Goal: Task Accomplishment & Management: Manage account settings

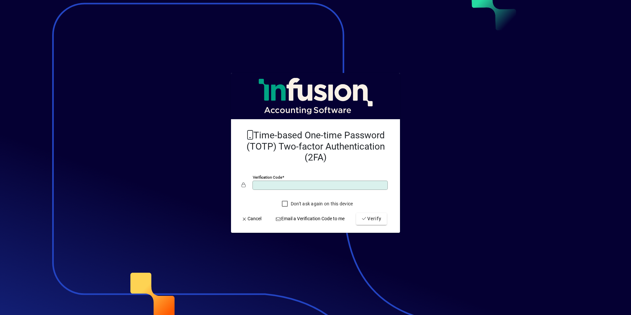
type input "******"
click at [356, 213] on button "Verify" at bounding box center [371, 219] width 31 height 12
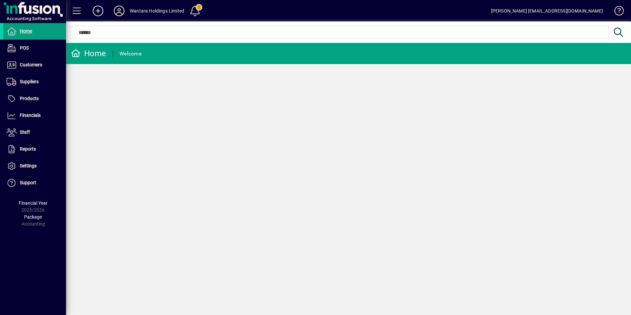
click at [117, 13] on icon at bounding box center [119, 11] width 13 height 11
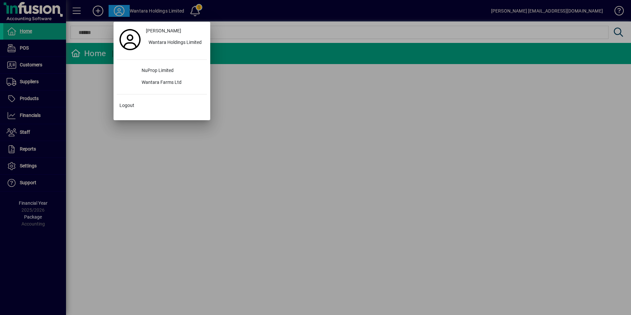
click at [117, 13] on div at bounding box center [315, 157] width 631 height 315
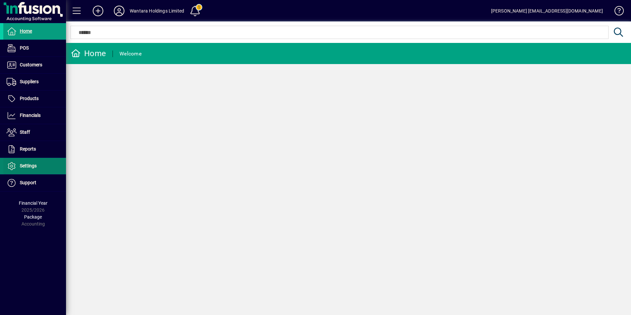
click at [24, 163] on span "Settings" at bounding box center [28, 165] width 17 height 5
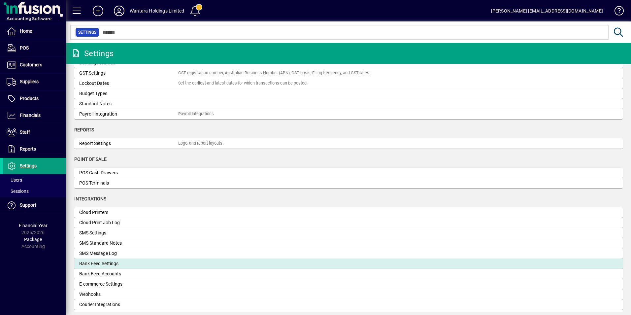
scroll to position [97, 0]
click at [102, 260] on div "Bank Feed Settings" at bounding box center [128, 263] width 99 height 7
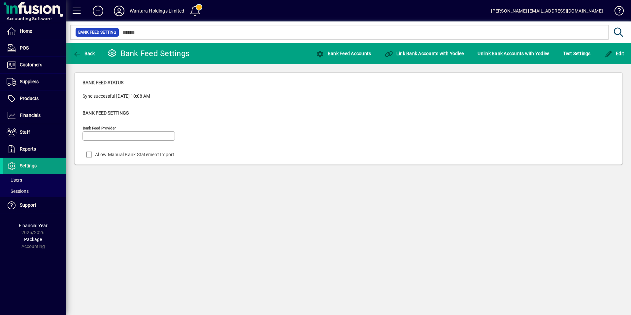
type input "******"
click at [576, 55] on span "Test Settings" at bounding box center [576, 53] width 27 height 11
click at [32, 118] on span "Financials" at bounding box center [30, 115] width 21 height 5
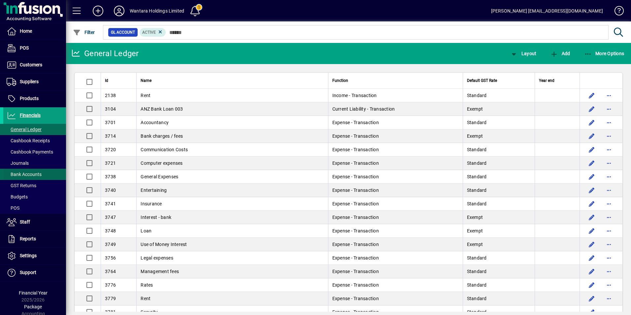
click at [31, 173] on span "Bank Accounts" at bounding box center [24, 174] width 35 height 5
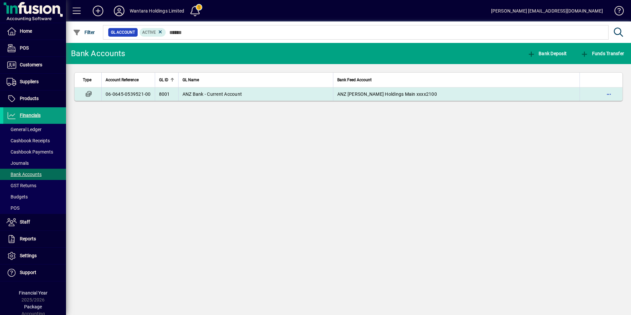
click at [206, 92] on span "ANZ Bank - Current Account" at bounding box center [213, 93] width 60 height 5
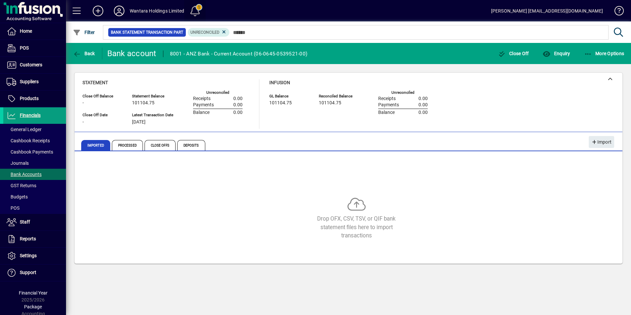
click at [194, 8] on span at bounding box center [195, 11] width 16 height 16
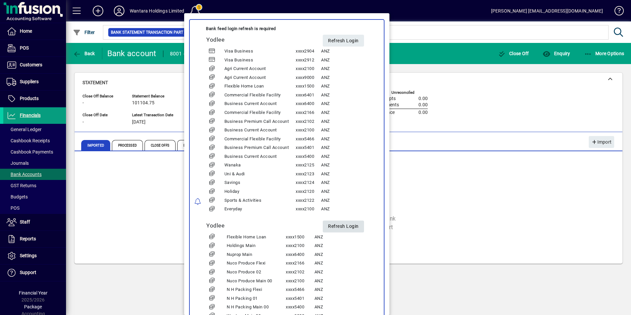
click at [348, 225] on span "Refresh Login" at bounding box center [343, 226] width 31 height 11
